Goal: Transaction & Acquisition: Purchase product/service

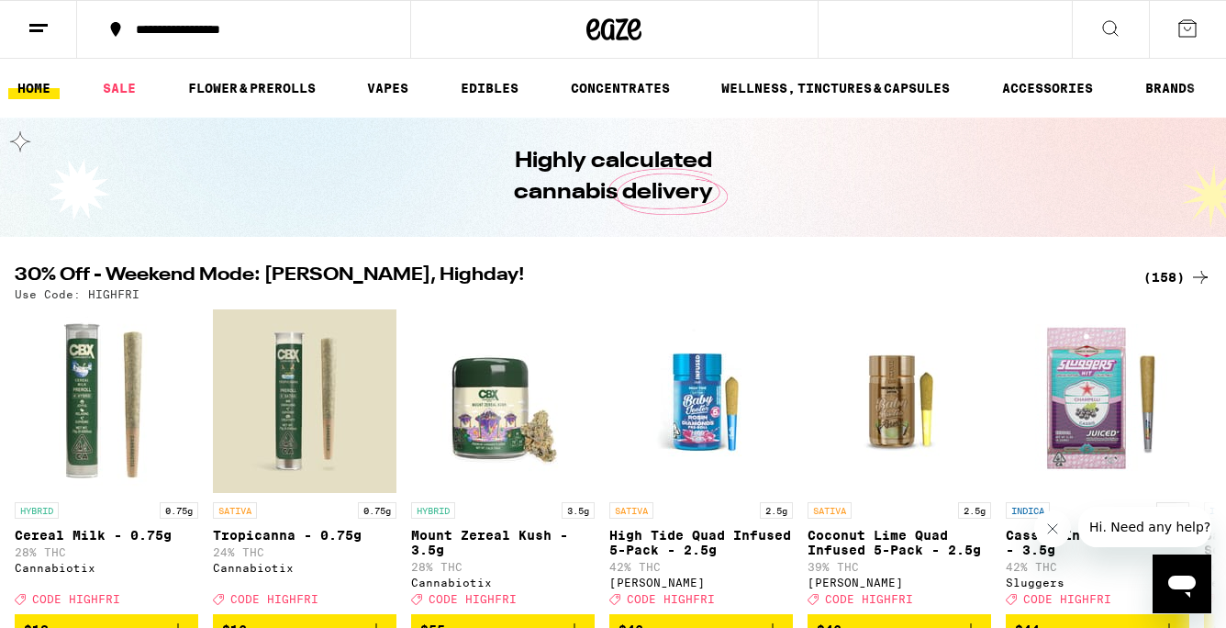
click at [1180, 275] on div "(158)" at bounding box center [1178, 277] width 68 height 22
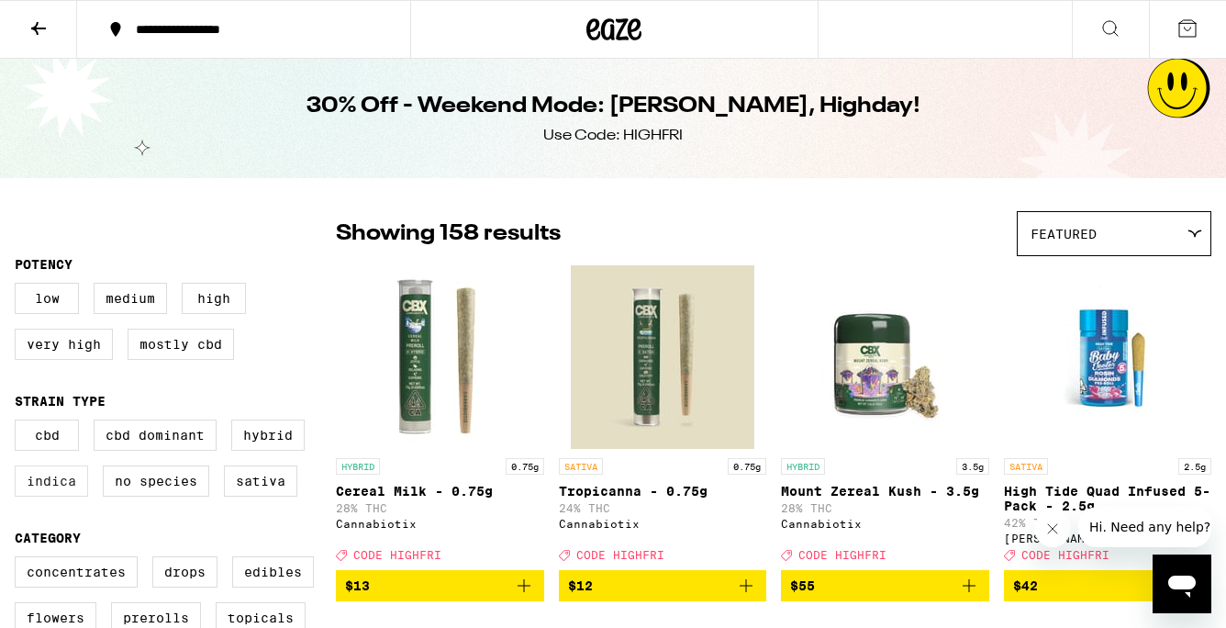
click at [65, 495] on label "Indica" at bounding box center [51, 480] width 73 height 31
click at [19, 423] on input "Indica" at bounding box center [18, 422] width 1 height 1
checkbox input "true"
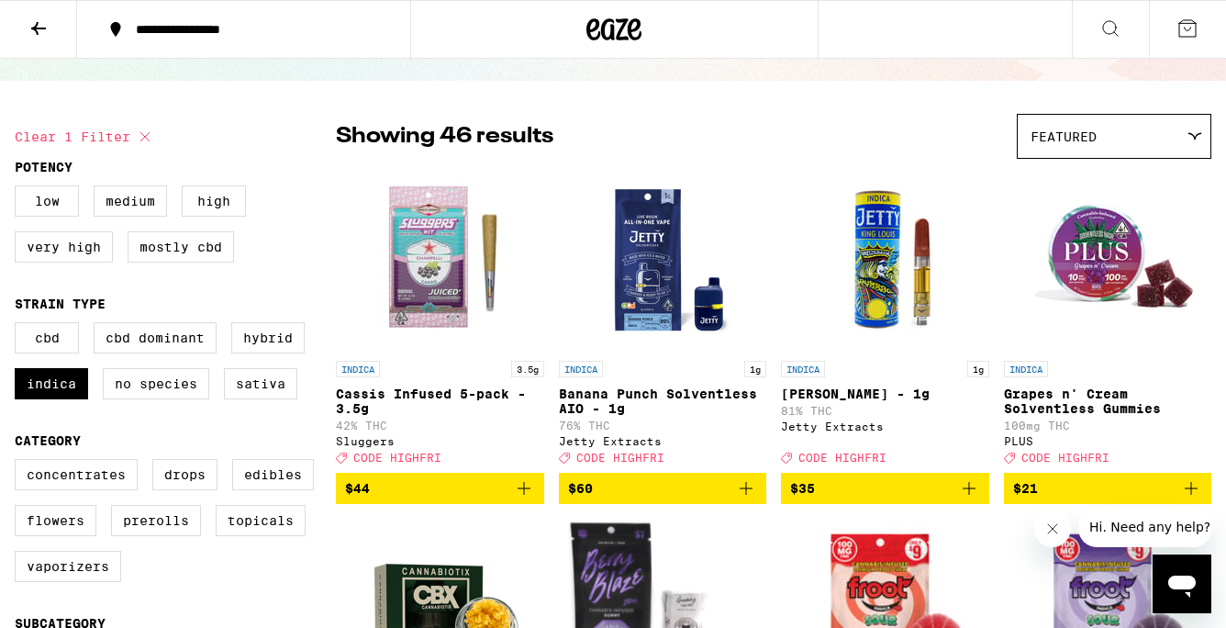
scroll to position [110, 0]
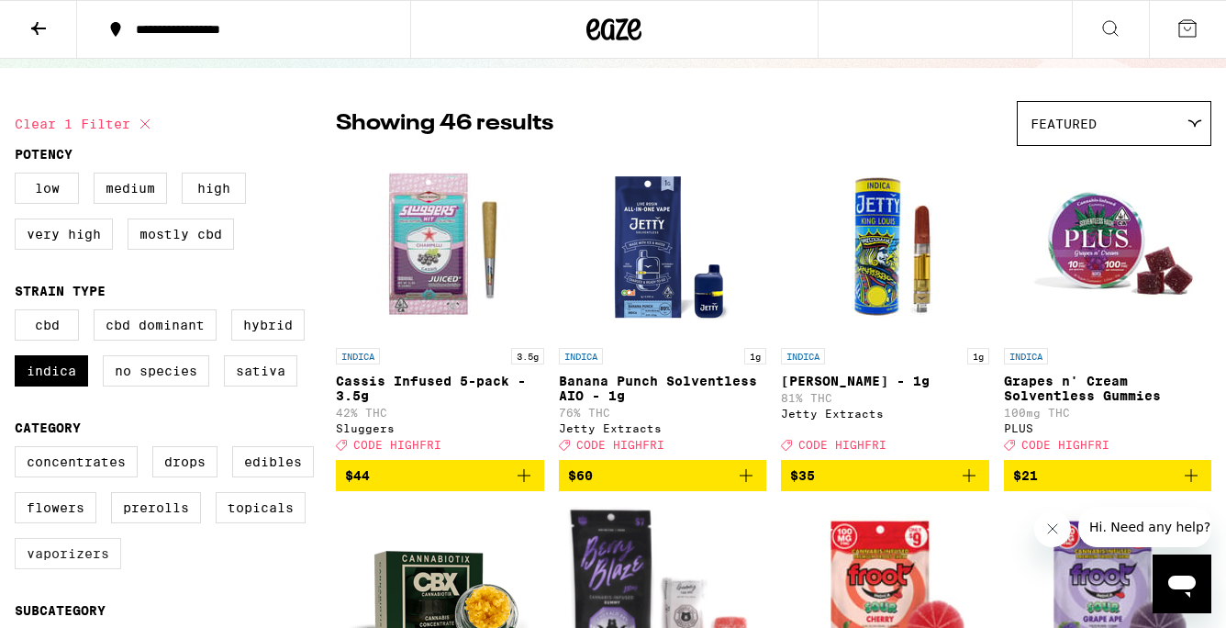
click at [44, 569] on label "Vaporizers" at bounding box center [68, 553] width 106 height 31
click at [19, 450] on input "Vaporizers" at bounding box center [18, 449] width 1 height 1
checkbox input "true"
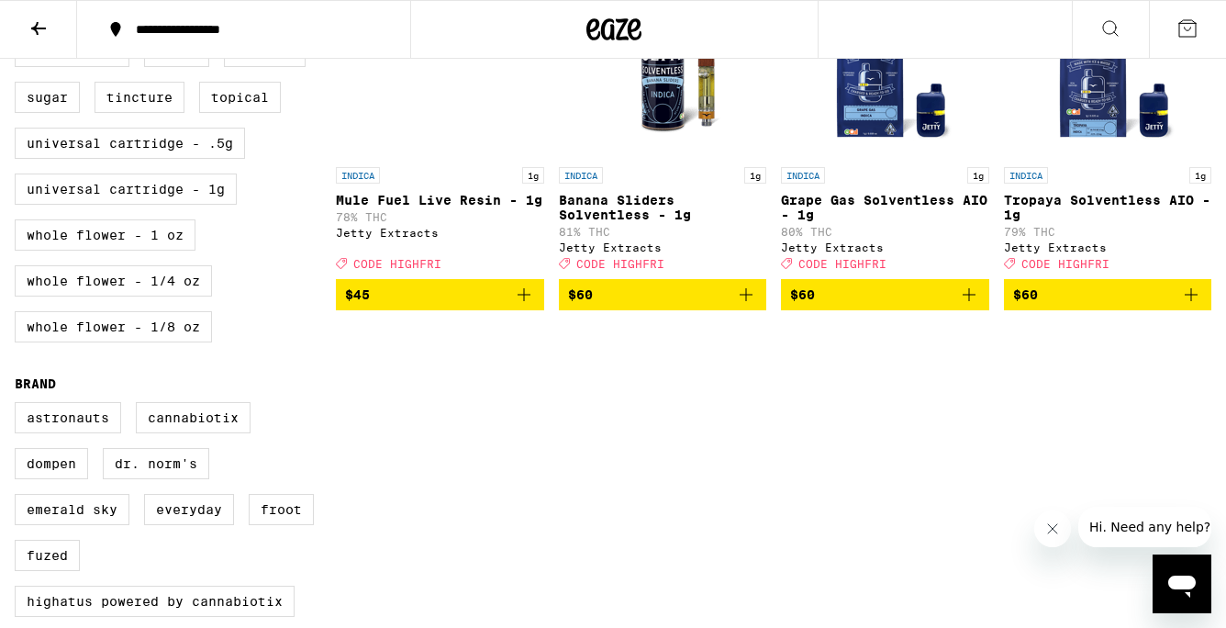
scroll to position [808, 0]
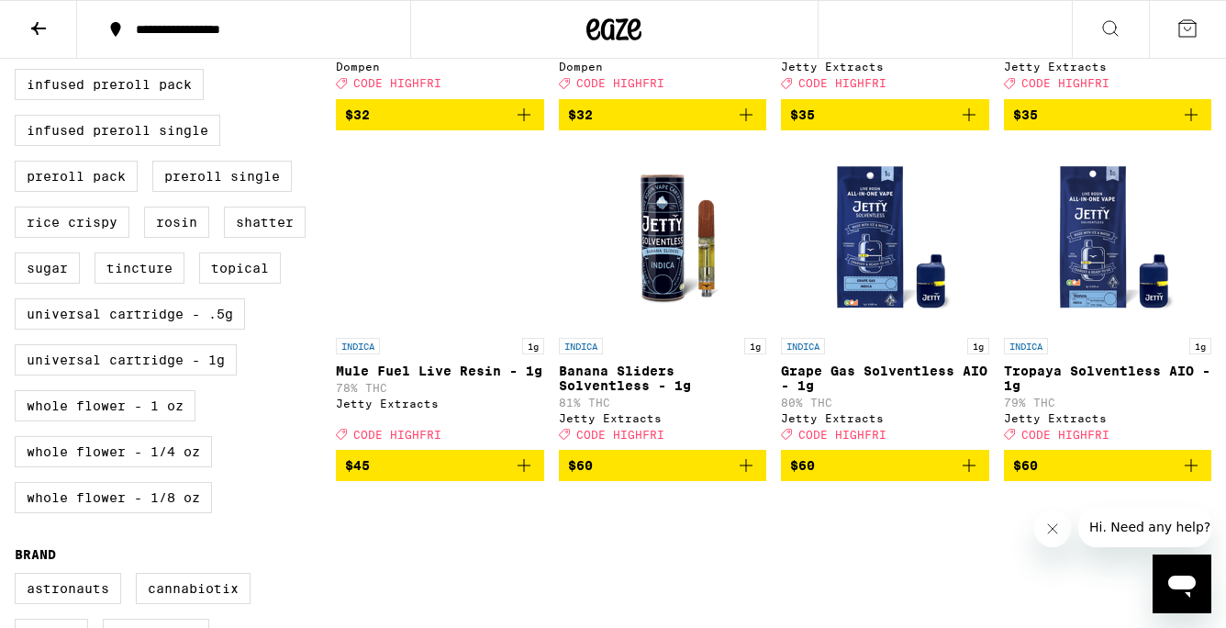
click at [57, 19] on button at bounding box center [38, 30] width 77 height 58
